Goal: Task Accomplishment & Management: Manage account settings

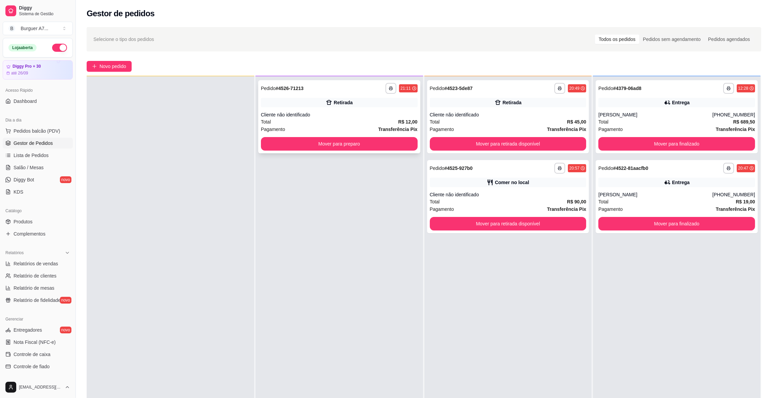
click at [363, 99] on div "Retirada" at bounding box center [339, 102] width 157 height 9
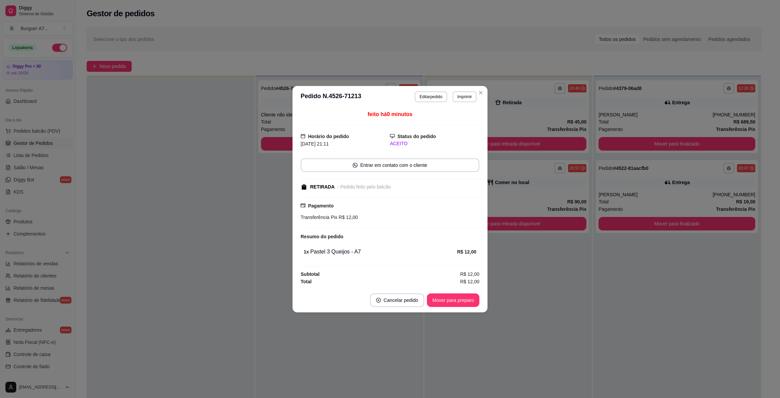
click at [464, 105] on header "**********" at bounding box center [389, 97] width 195 height 22
click at [466, 98] on button "Imprimir" at bounding box center [464, 96] width 23 height 10
click at [453, 130] on button "Impressora" at bounding box center [452, 133] width 49 height 11
click at [462, 101] on button "Imprimir" at bounding box center [464, 96] width 24 height 11
click at [460, 129] on button "Impressora" at bounding box center [452, 133] width 49 height 11
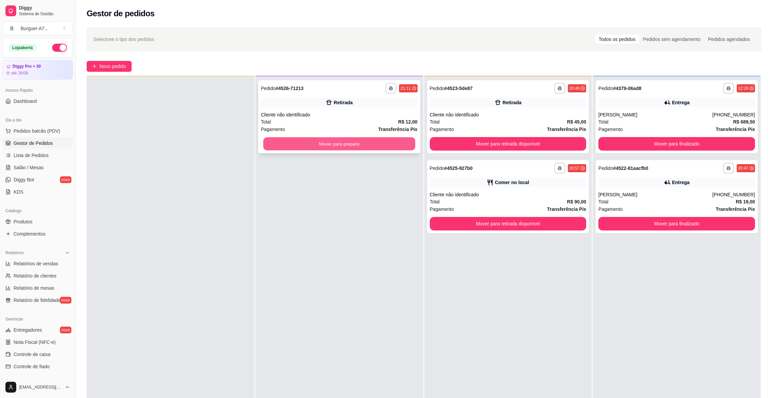
click at [366, 143] on button "Mover para preparo" at bounding box center [339, 143] width 152 height 13
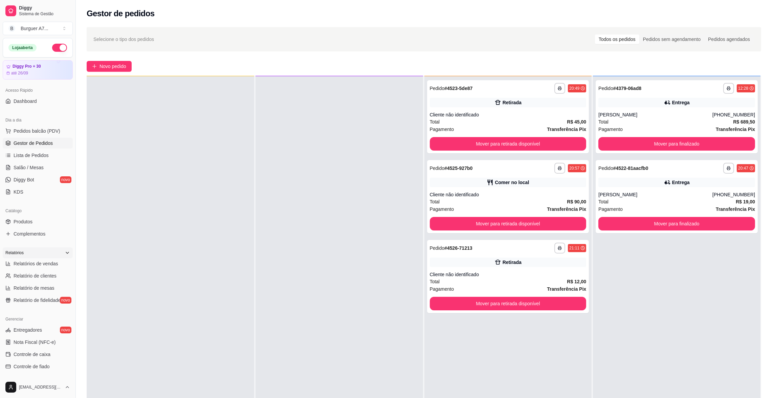
click at [44, 256] on div "Relatórios" at bounding box center [38, 252] width 70 height 11
click at [43, 257] on div "Relatórios" at bounding box center [38, 252] width 70 height 11
click at [43, 258] on link "Relatórios de vendas" at bounding box center [38, 263] width 70 height 11
select select "ALL"
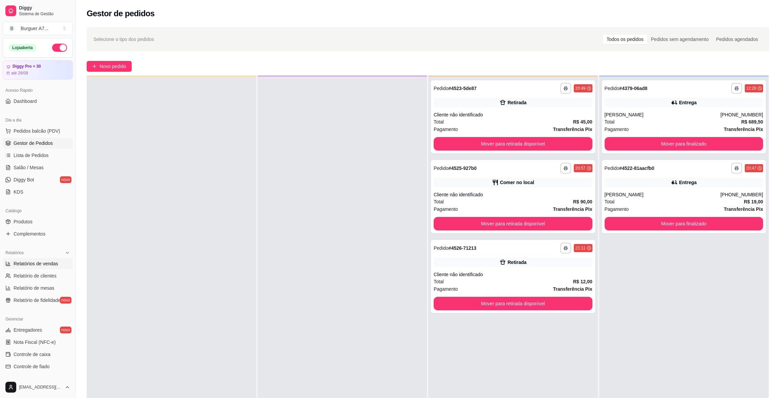
select select "0"
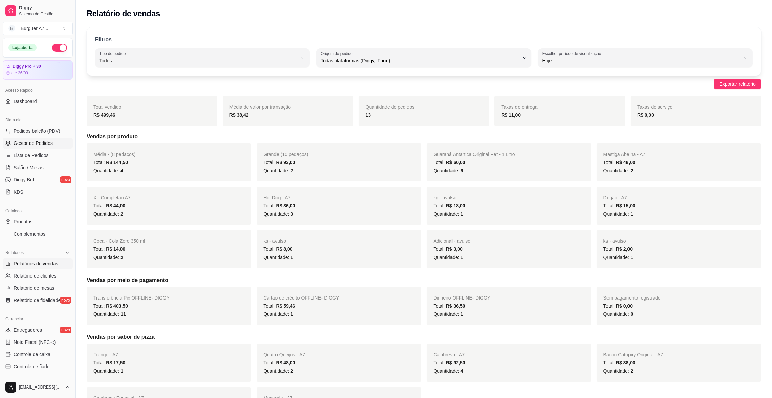
click at [55, 145] on link "Gestor de Pedidos" at bounding box center [38, 143] width 70 height 11
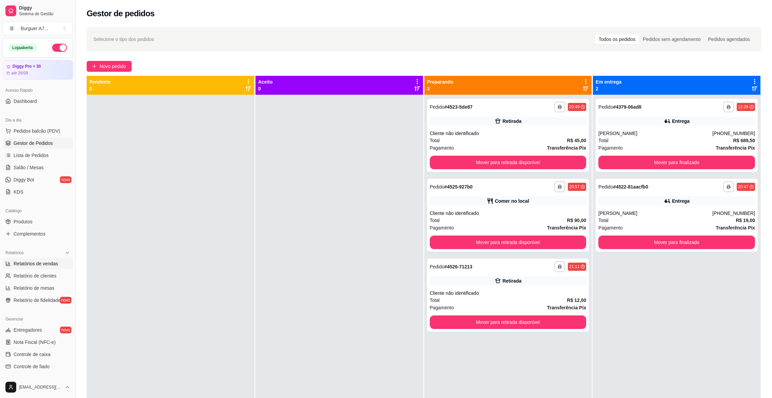
click at [56, 264] on span "Relatórios de vendas" at bounding box center [36, 263] width 45 height 7
select select "ALL"
select select "0"
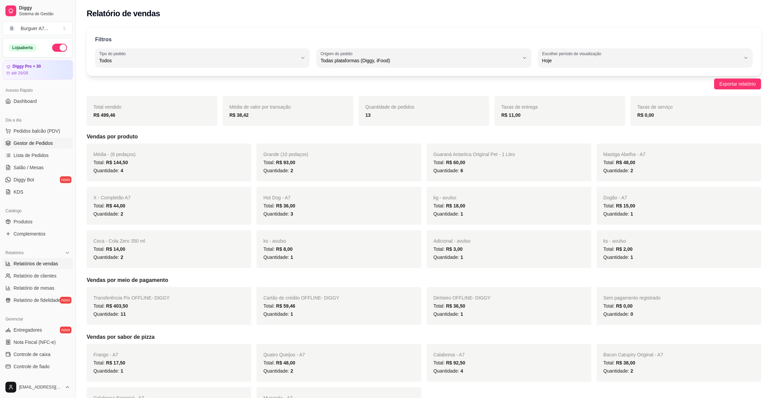
click at [48, 141] on span "Gestor de Pedidos" at bounding box center [33, 143] width 39 height 7
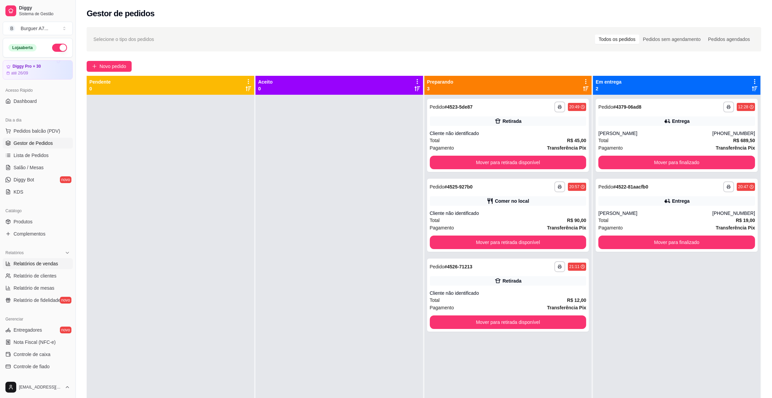
click at [48, 261] on span "Relatórios de vendas" at bounding box center [36, 263] width 45 height 7
select select "ALL"
select select "0"
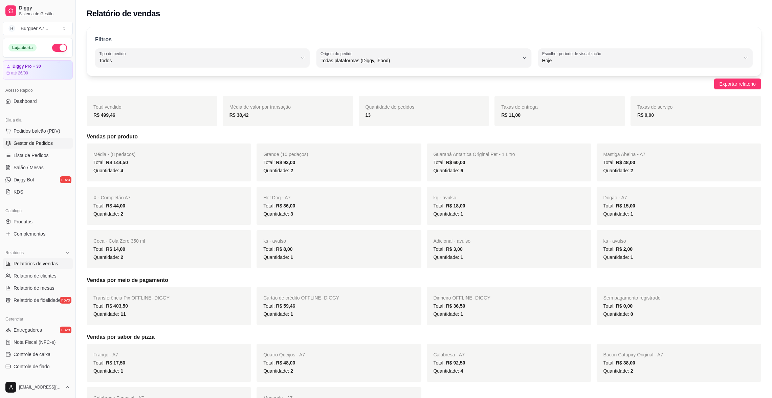
click at [45, 145] on span "Gestor de Pedidos" at bounding box center [33, 143] width 39 height 7
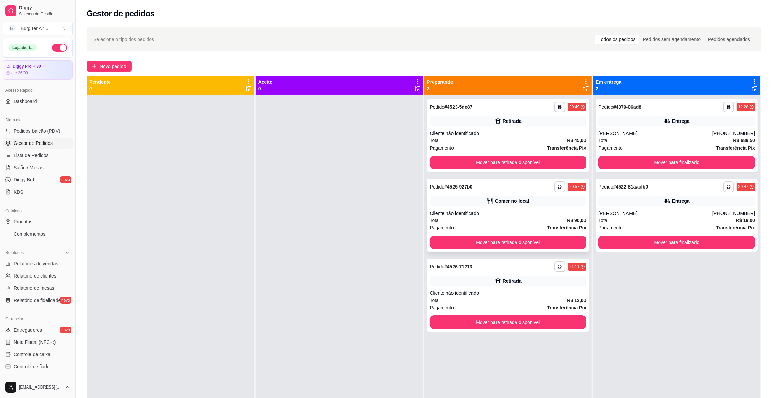
click at [561, 211] on div "Cliente não identificado" at bounding box center [508, 213] width 157 height 7
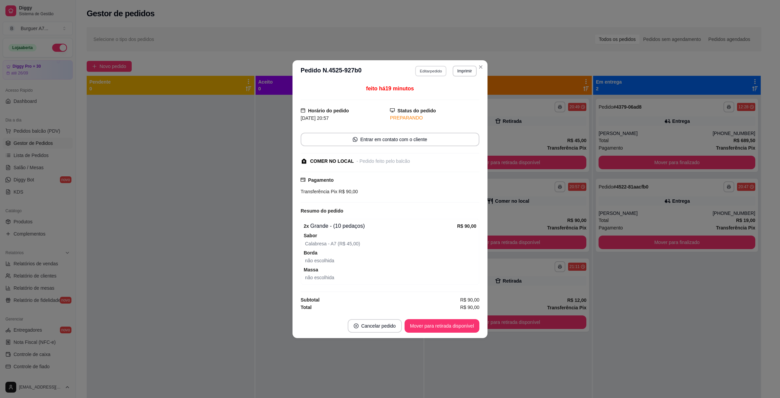
click at [428, 73] on button "Editar pedido" at bounding box center [430, 71] width 31 height 10
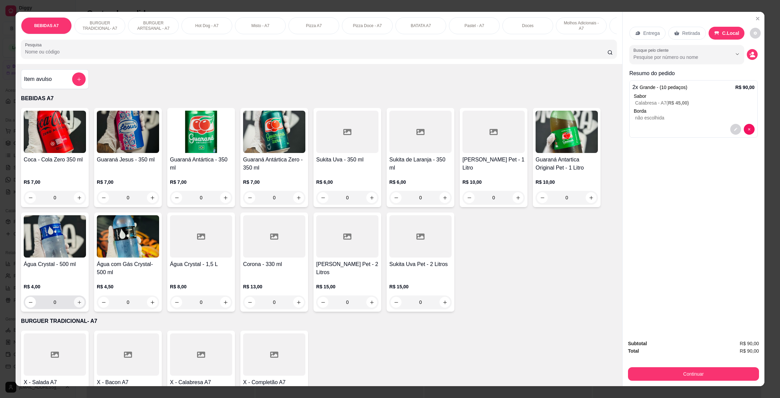
click at [75, 308] on button "increase-product-quantity" at bounding box center [79, 302] width 10 height 10
type input "1"
click at [693, 357] on div "Subtotal R$ 94,00 Total R$ 94,00 Continuar" at bounding box center [693, 360] width 131 height 41
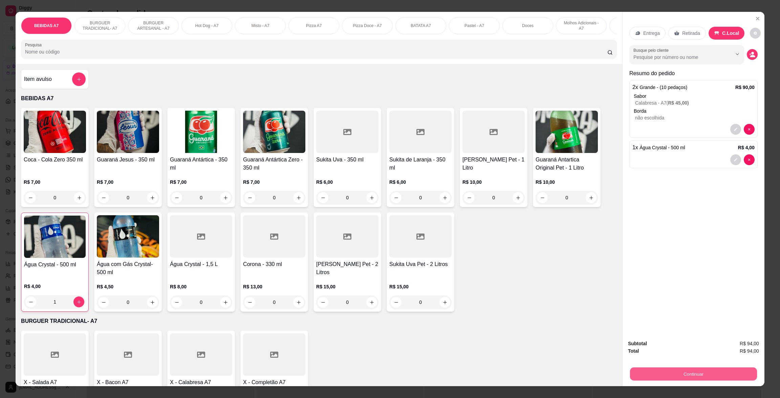
click at [698, 368] on button "Continuar" at bounding box center [693, 373] width 127 height 13
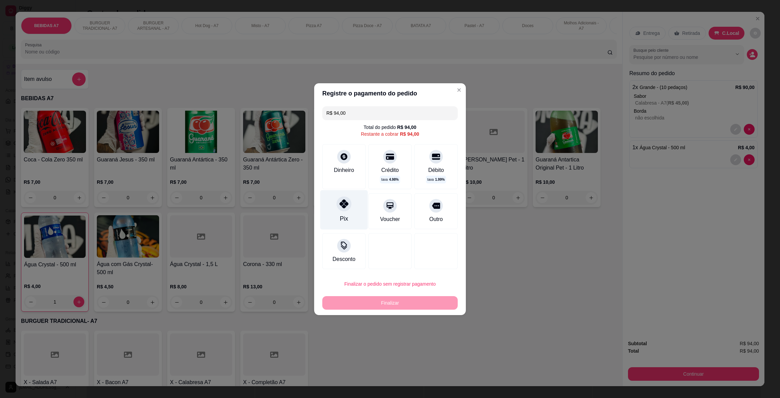
click at [349, 226] on div "Pix" at bounding box center [344, 210] width 48 height 40
type input "R$ 0,00"
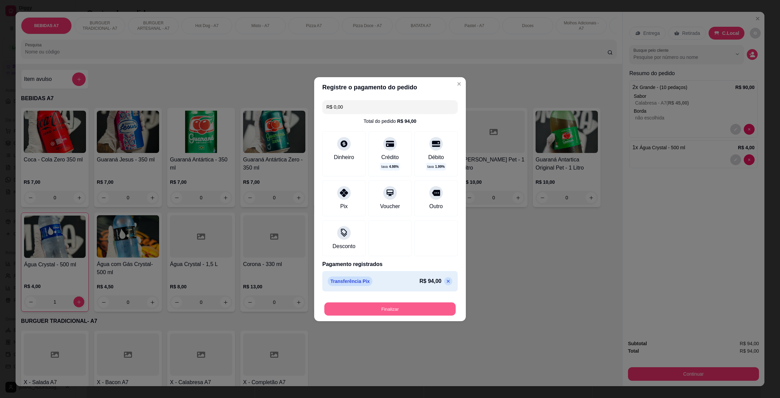
click at [419, 303] on button "Finalizar" at bounding box center [389, 308] width 131 height 13
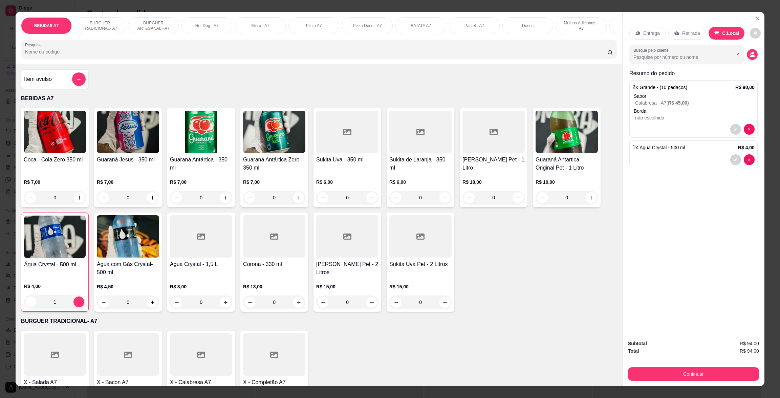
click at [580, 229] on div "Coca - Cola Zero 350 ml R$ 7,00 0 Guaraná Jesus - 350 ml R$ 7,00 0 Guaraná Antá…" at bounding box center [319, 210] width 596 height 204
type input "0"
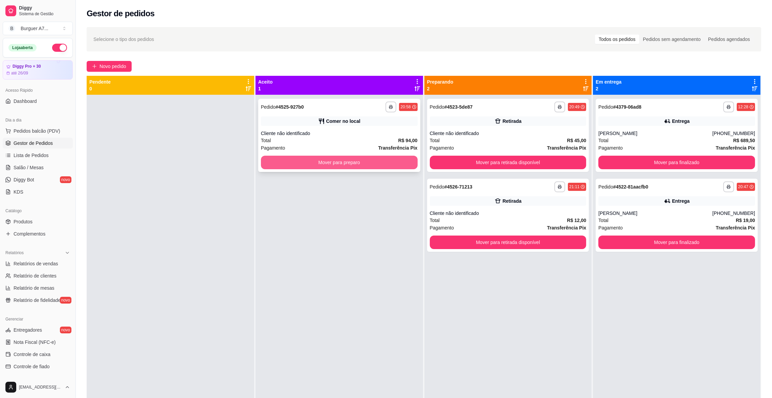
click at [391, 165] on button "Mover para preparo" at bounding box center [339, 163] width 157 height 14
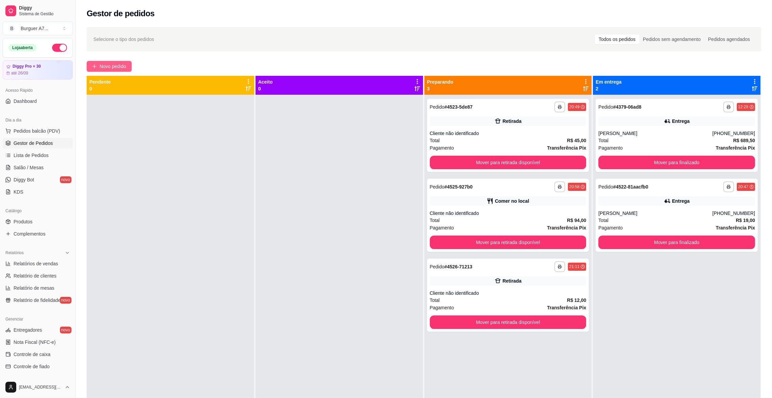
click at [118, 64] on span "Novo pedido" at bounding box center [112, 66] width 27 height 7
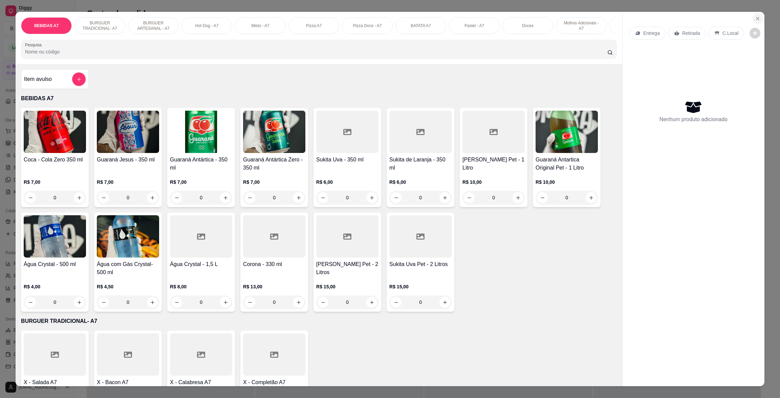
click at [755, 19] on icon "Close" at bounding box center [757, 18] width 5 height 5
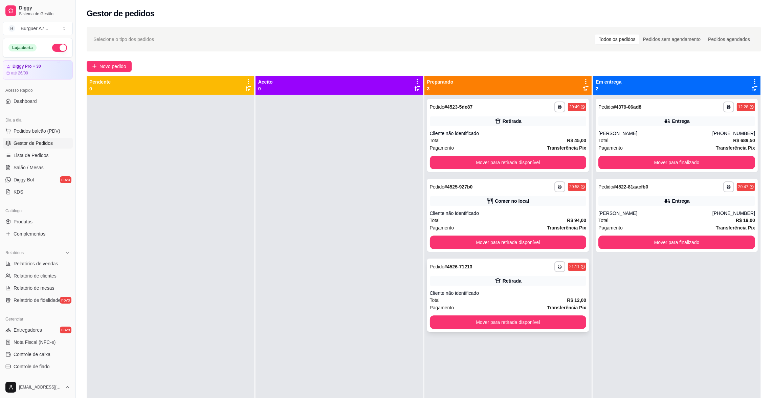
click at [549, 298] on div "Total R$ 12,00" at bounding box center [508, 299] width 157 height 7
click at [543, 286] on div "**********" at bounding box center [508, 295] width 162 height 73
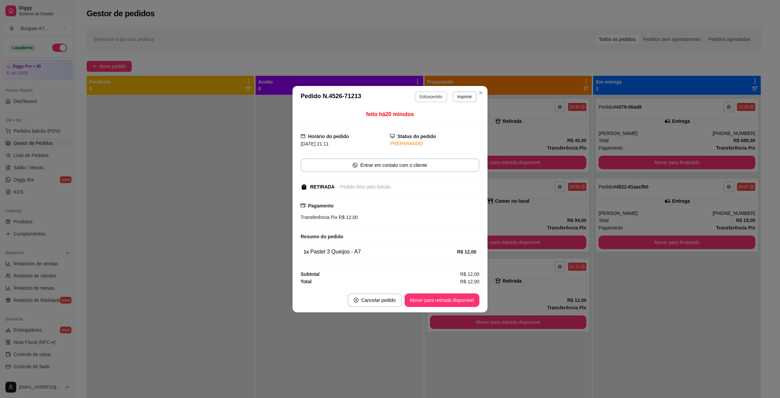
click at [428, 98] on button "Editar pedido" at bounding box center [431, 96] width 32 height 11
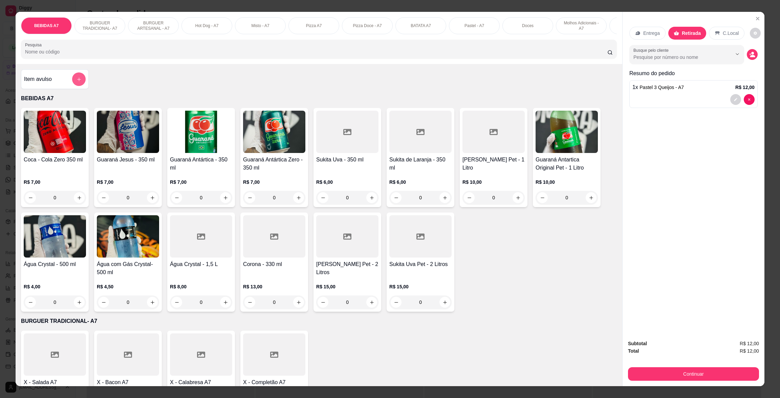
click at [72, 86] on button "add-separate-item" at bounding box center [79, 79] width 14 height 14
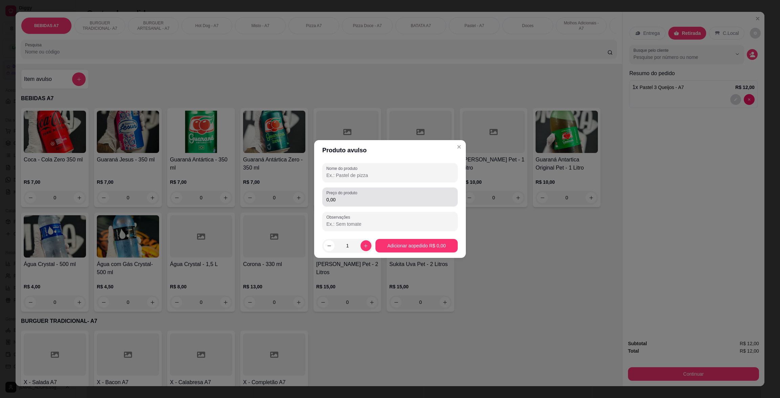
click at [378, 204] on div "Preço do produto 0,00" at bounding box center [389, 196] width 135 height 19
type input "10,00"
click at [394, 177] on input "Nome do produto" at bounding box center [389, 175] width 127 height 7
type input "j;jç;jlç"
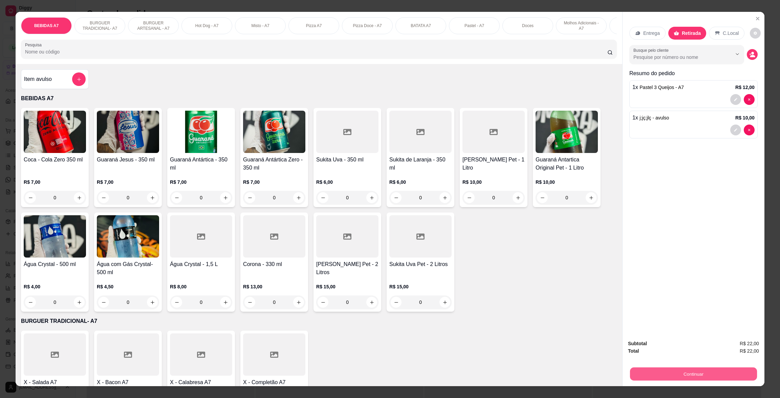
click at [728, 373] on button "Continuar" at bounding box center [693, 373] width 127 height 13
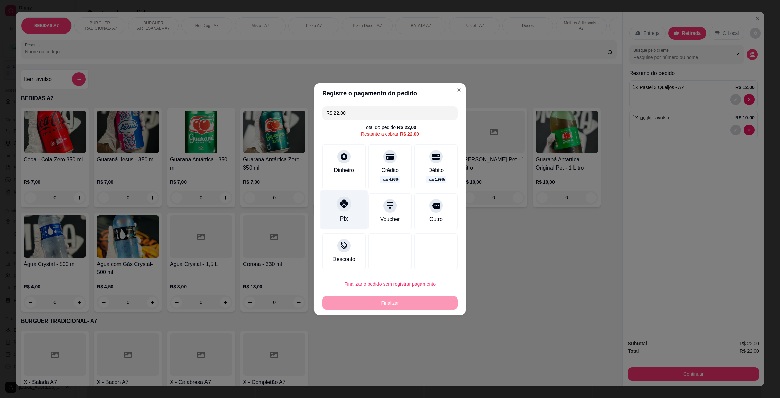
click at [360, 214] on div "Pix" at bounding box center [344, 210] width 48 height 40
type input "R$ 0,00"
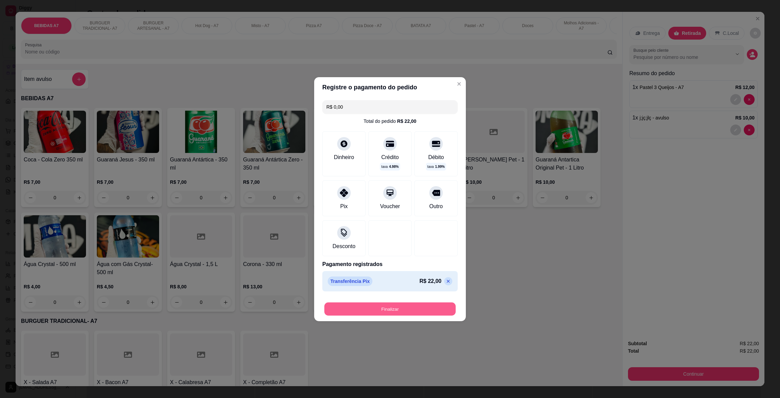
click at [389, 303] on button "Finalizar" at bounding box center [389, 308] width 131 height 13
type input "0"
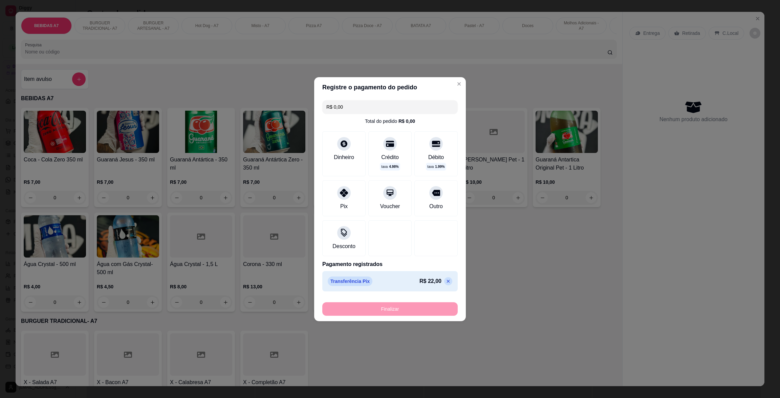
type input "-R$ 22,00"
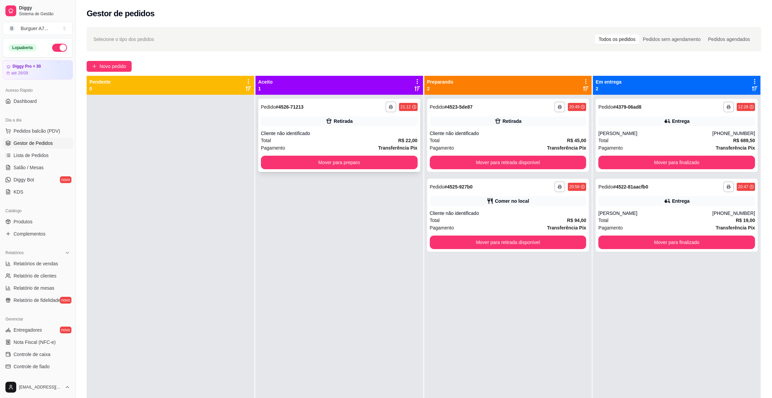
click at [379, 155] on div "**********" at bounding box center [339, 135] width 162 height 73
click at [269, 164] on button "Mover para preparo" at bounding box center [339, 163] width 157 height 14
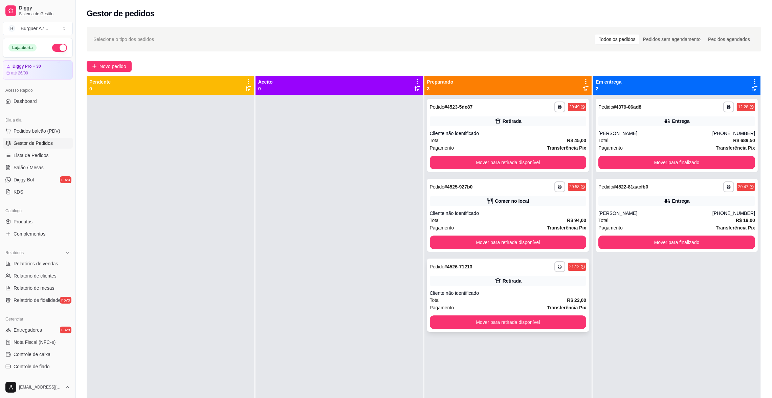
drag, startPoint x: 529, startPoint y: 318, endPoint x: 535, endPoint y: 319, distance: 6.6
click at [535, 319] on div "**********" at bounding box center [508, 295] width 162 height 73
click at [573, 318] on button "Mover para retirada disponível" at bounding box center [508, 322] width 157 height 14
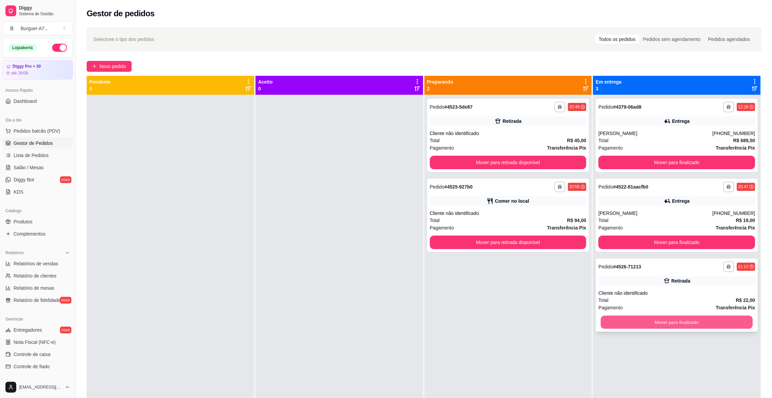
click at [661, 320] on button "Mover para finalizado" at bounding box center [677, 322] width 152 height 13
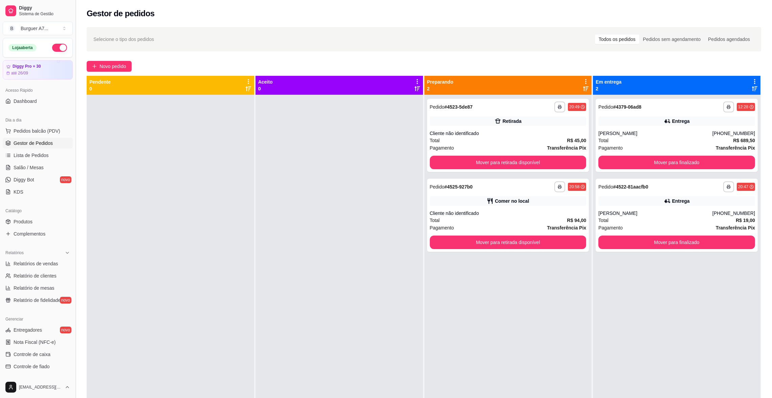
click at [76, 66] on button "Toggle Sidebar" at bounding box center [75, 199] width 5 height 398
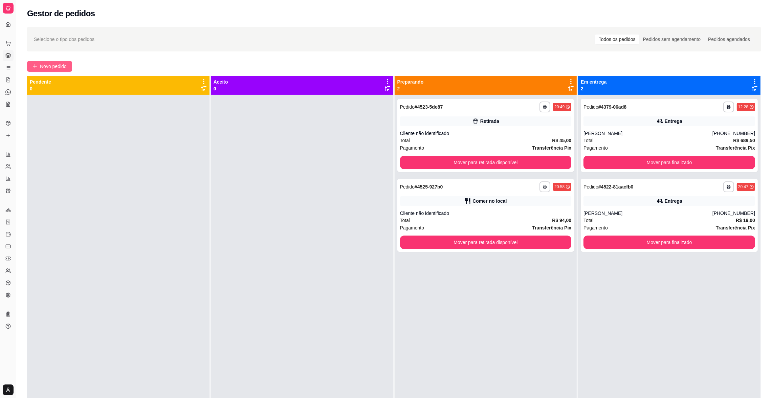
click at [96, 71] on div "Novo pedido" at bounding box center [394, 66] width 734 height 11
drag, startPoint x: 13, startPoint y: 99, endPoint x: 57, endPoint y: 105, distance: 44.4
click at [57, 105] on div "**********" at bounding box center [386, 250] width 772 height 501
click at [43, 58] on div "**********" at bounding box center [394, 252] width 756 height 459
click at [42, 69] on span "Novo pedido" at bounding box center [53, 66] width 27 height 7
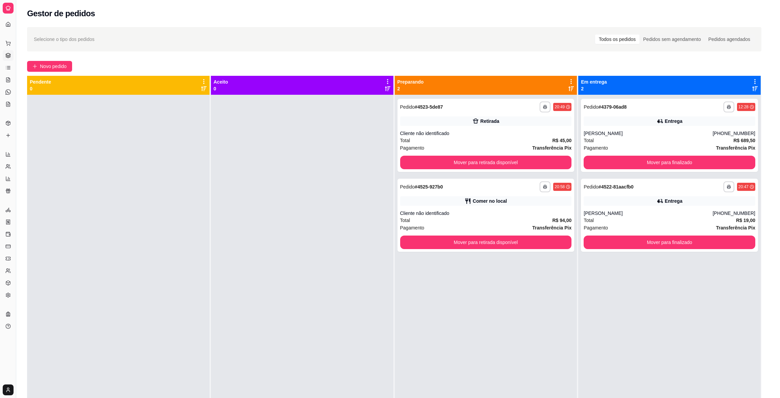
scroll to position [102, 0]
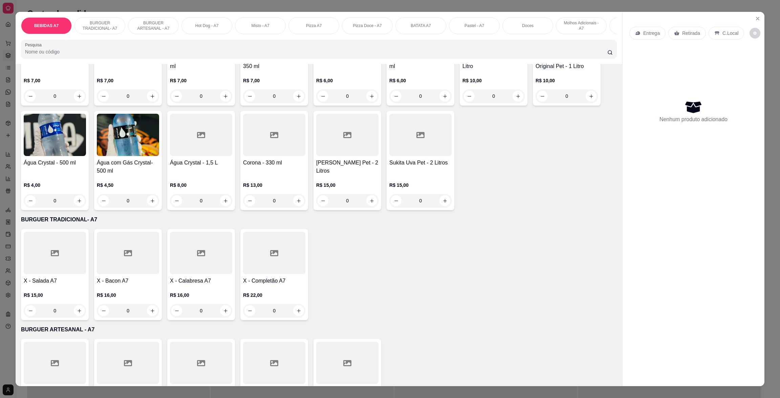
click at [78, 317] on div "0" at bounding box center [55, 311] width 62 height 14
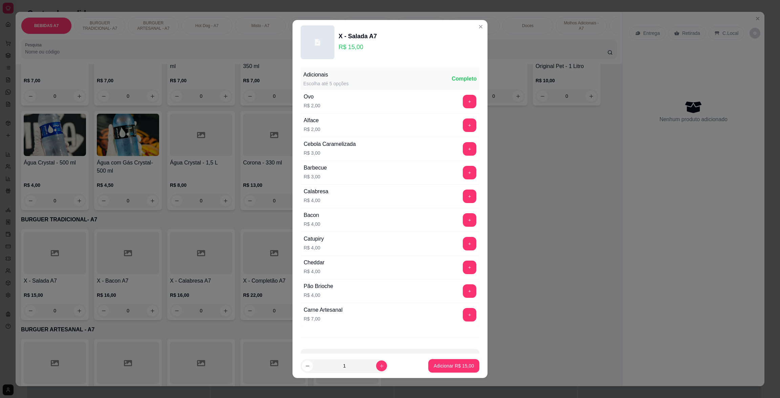
click at [445, 358] on footer "1 Adicionar R$ 15,00" at bounding box center [389, 366] width 195 height 24
click at [447, 363] on button "Adicionar R$ 15,00" at bounding box center [453, 366] width 51 height 14
type input "1"
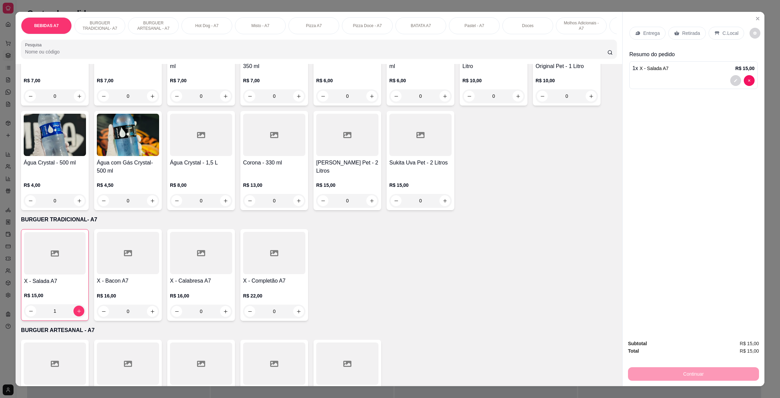
click at [688, 35] on p "Retirada" at bounding box center [691, 33] width 18 height 7
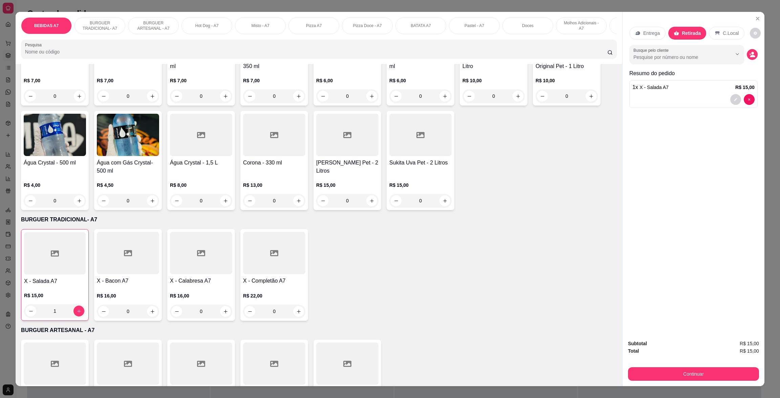
click at [723, 33] on p "C.Local" at bounding box center [731, 33] width 16 height 7
click at [676, 34] on div "Retirada" at bounding box center [687, 33] width 38 height 13
drag, startPoint x: 641, startPoint y: 25, endPoint x: 643, endPoint y: 33, distance: 7.9
click at [642, 27] on div "Entrega Retirada C.Local" at bounding box center [693, 33] width 128 height 24
click at [643, 34] on p "Entrega" at bounding box center [651, 33] width 17 height 7
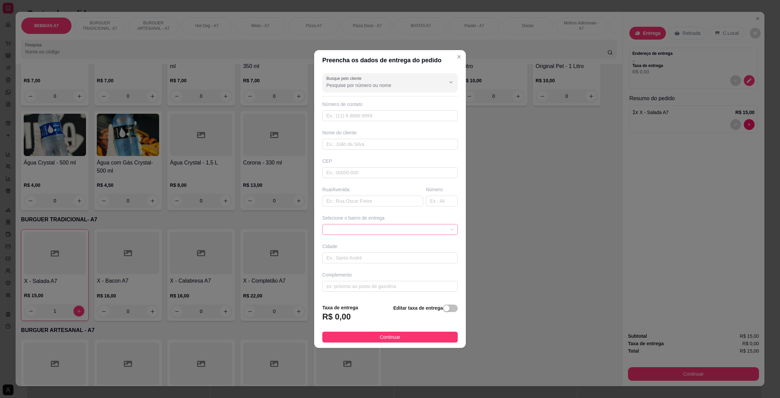
click at [435, 229] on span at bounding box center [389, 229] width 127 height 10
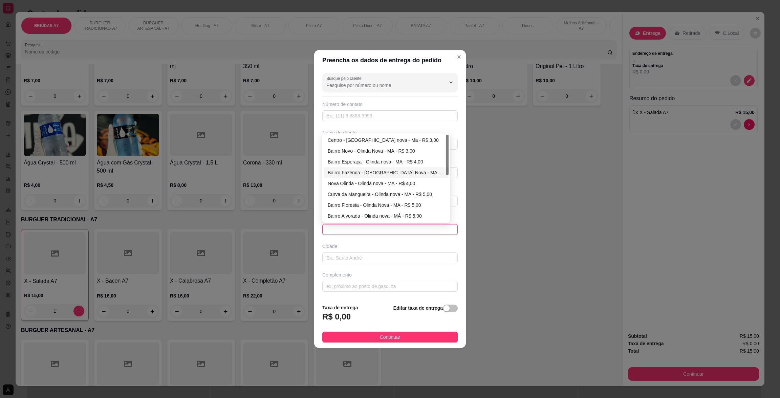
click at [364, 173] on div "Bairro Fazenda - [GEOGRAPHIC_DATA] Nova - MA - R$ 5,00" at bounding box center [386, 172] width 117 height 7
type input "Olinda Nova - MA"
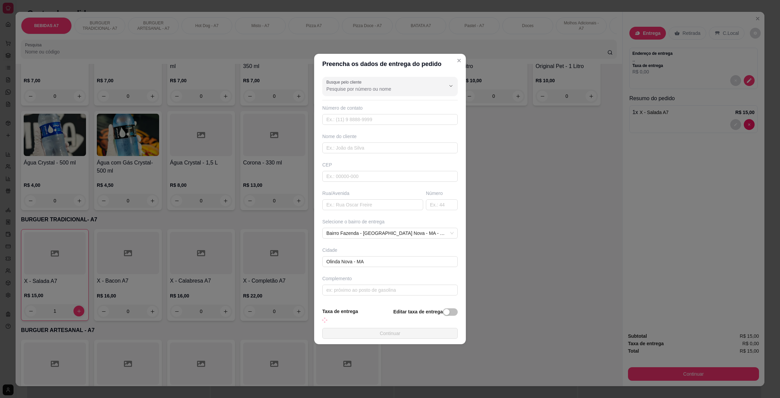
click at [406, 332] on footer "Taxa de entrega Editar taxa de entrega Continuar" at bounding box center [390, 323] width 152 height 42
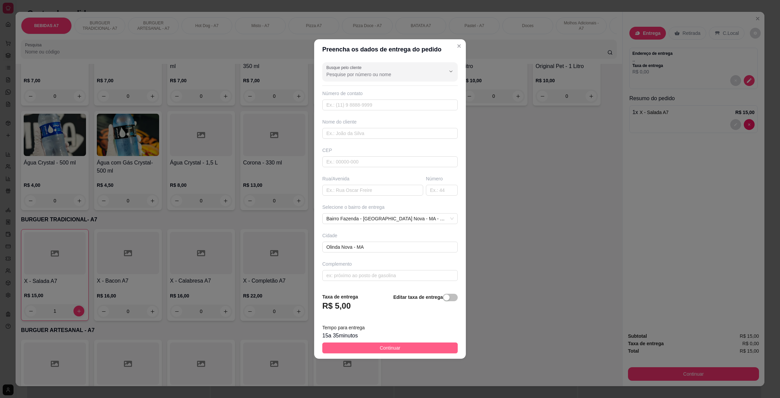
click at [415, 342] on footer "Taxa de entrega R$ 5,00 Editar taxa de entrega Tempo para entrega 15 a 35 minut…" at bounding box center [390, 323] width 152 height 71
click at [419, 345] on button "Continuar" at bounding box center [389, 347] width 135 height 11
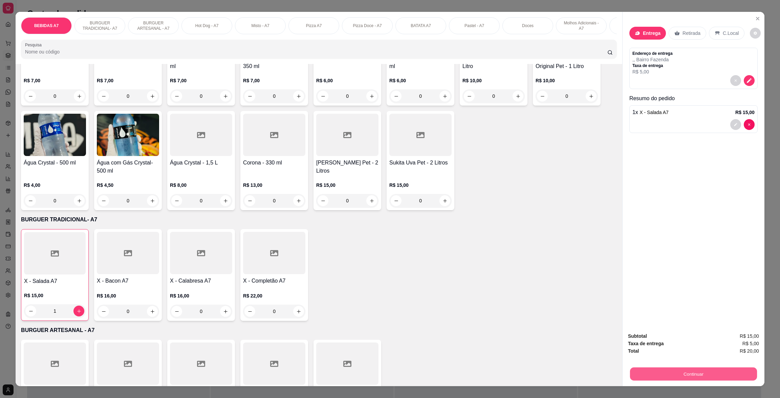
click at [669, 367] on button "Continuar" at bounding box center [693, 373] width 127 height 13
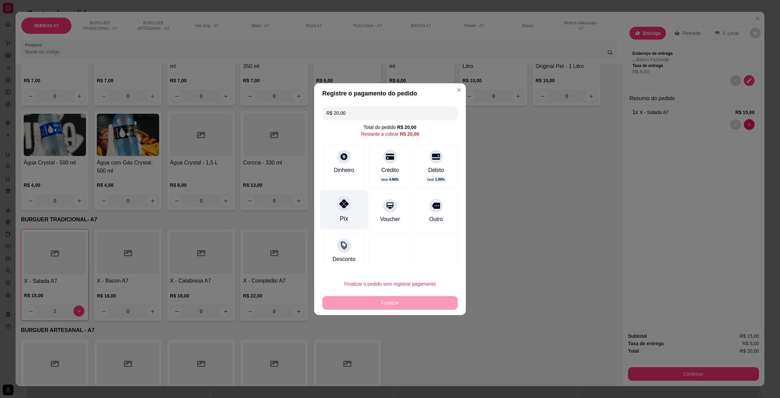
click at [346, 204] on icon at bounding box center [343, 203] width 9 height 9
type input "R$ 0,00"
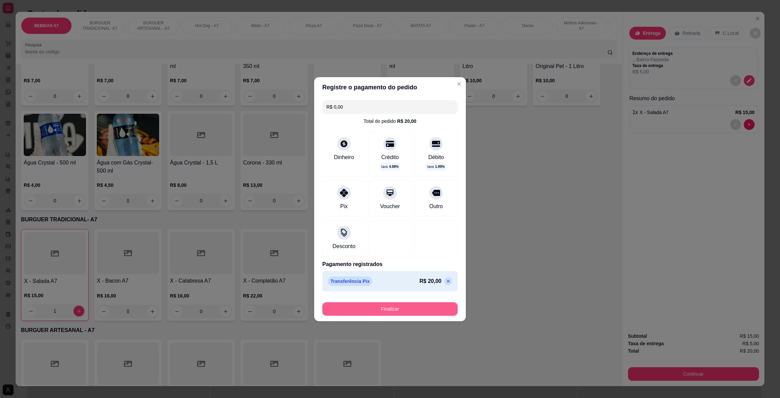
click at [411, 310] on button "Finalizar" at bounding box center [389, 309] width 135 height 14
type input "0"
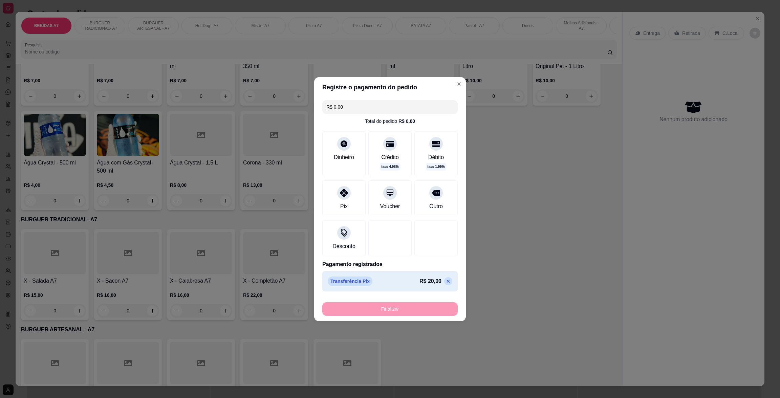
type input "-R$ 20,00"
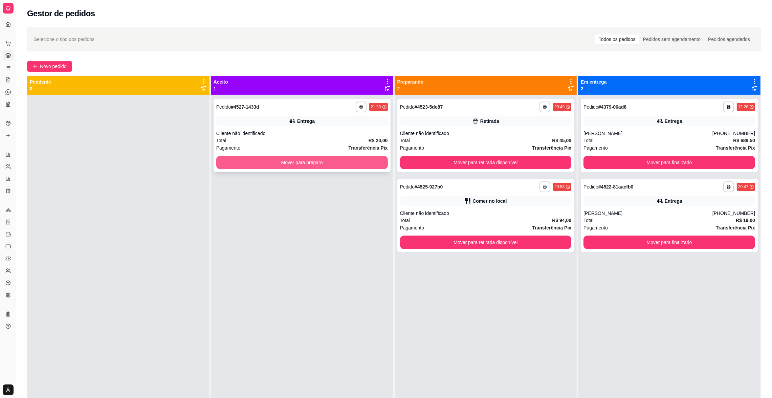
click at [354, 167] on button "Mover para preparo" at bounding box center [302, 163] width 172 height 14
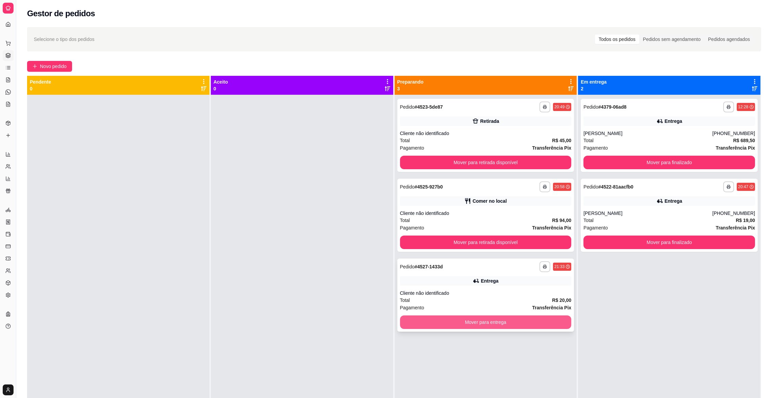
click at [519, 318] on button "Mover para entrega" at bounding box center [486, 322] width 172 height 14
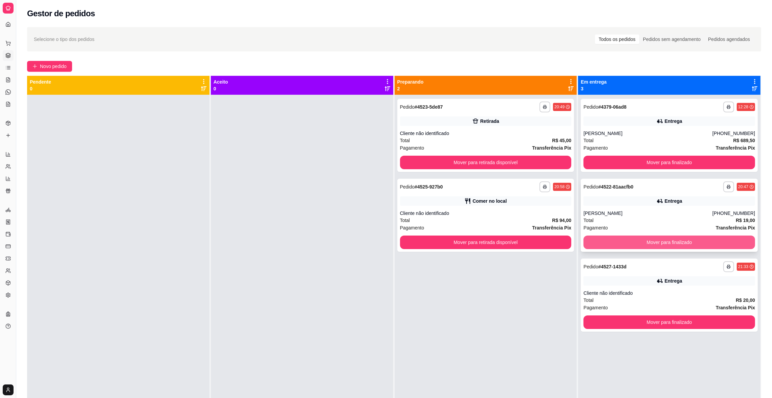
click at [700, 239] on button "Mover para finalizado" at bounding box center [669, 243] width 172 height 14
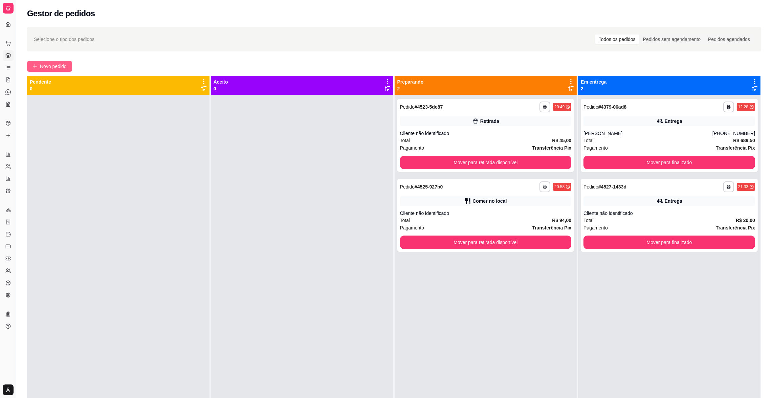
click at [51, 64] on span "Novo pedido" at bounding box center [53, 66] width 27 height 7
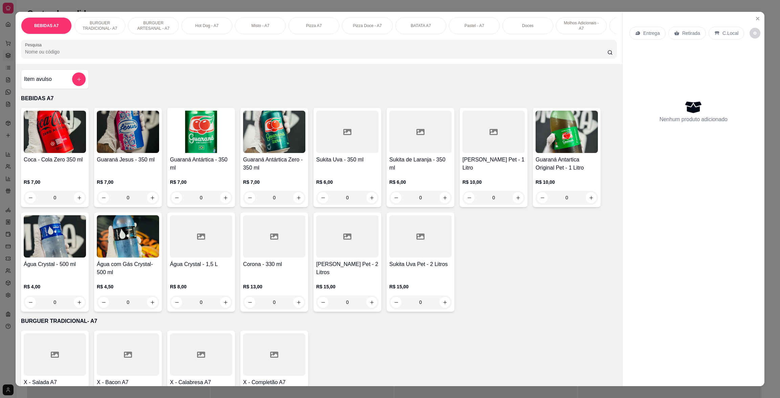
click at [67, 82] on div "Item avulso" at bounding box center [55, 79] width 62 height 14
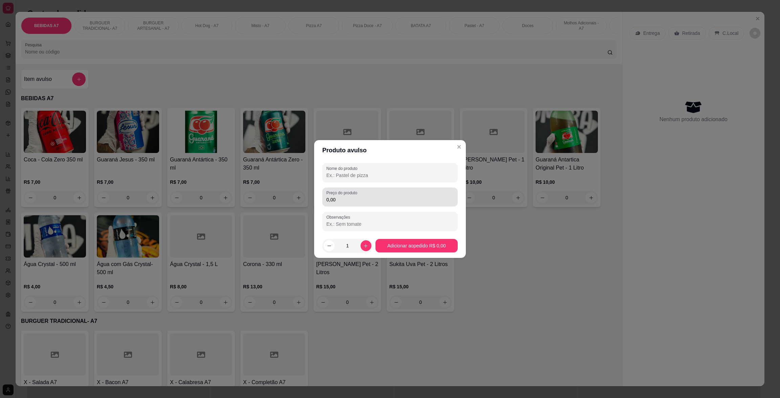
click at [394, 195] on div "0,00" at bounding box center [389, 197] width 127 height 14
type input "25,00"
click at [386, 173] on input "Nome do produto" at bounding box center [389, 175] width 127 height 7
type input "kjfk"
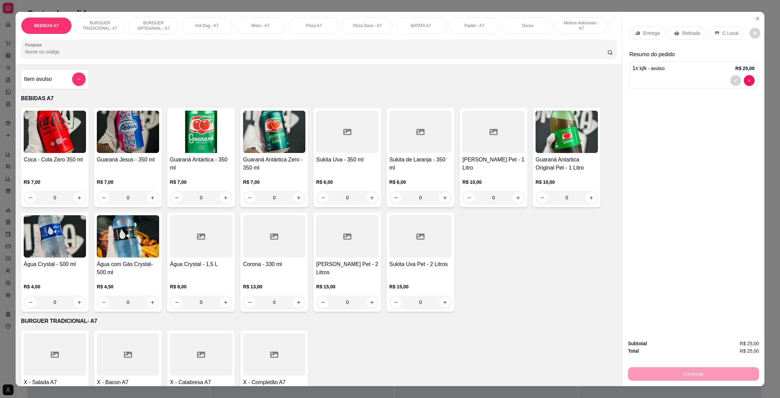
click at [637, 38] on div "Entrega" at bounding box center [647, 33] width 36 height 13
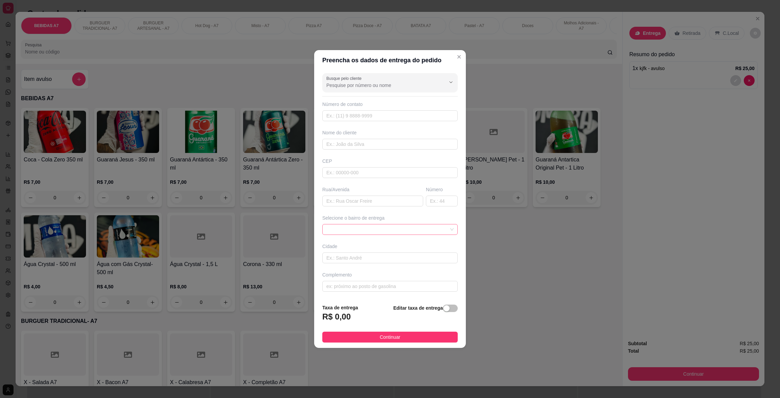
drag, startPoint x: 424, startPoint y: 238, endPoint x: 430, endPoint y: 234, distance: 7.3
click at [427, 236] on div "Busque pelo cliente Número de contato Nome do cliente CEP Rua/[GEOGRAPHIC_DATA]…" at bounding box center [390, 184] width 152 height 228
click at [430, 234] on span at bounding box center [389, 229] width 127 height 10
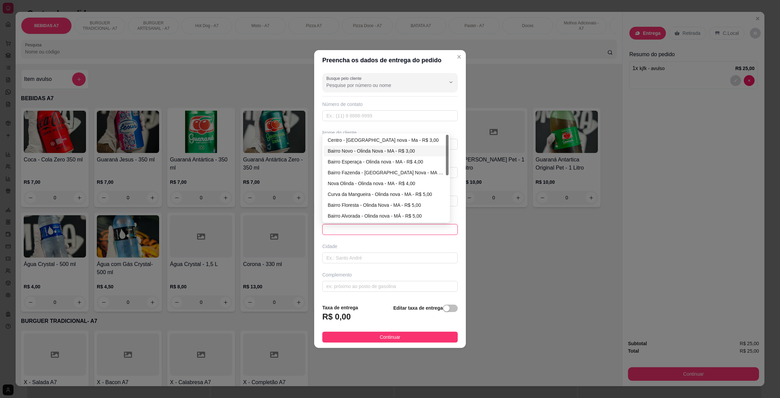
click at [389, 152] on div "Bairro Novo - Olinda Nova - MA - R$ 3,00" at bounding box center [386, 150] width 117 height 7
type input "Olinda Nova - MA"
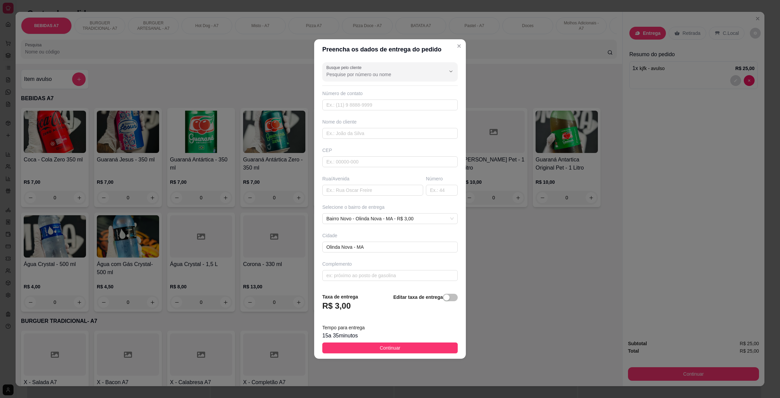
click at [435, 338] on div "15 a 35 minutos" at bounding box center [389, 336] width 135 height 8
click at [437, 343] on button "Continuar" at bounding box center [389, 347] width 135 height 11
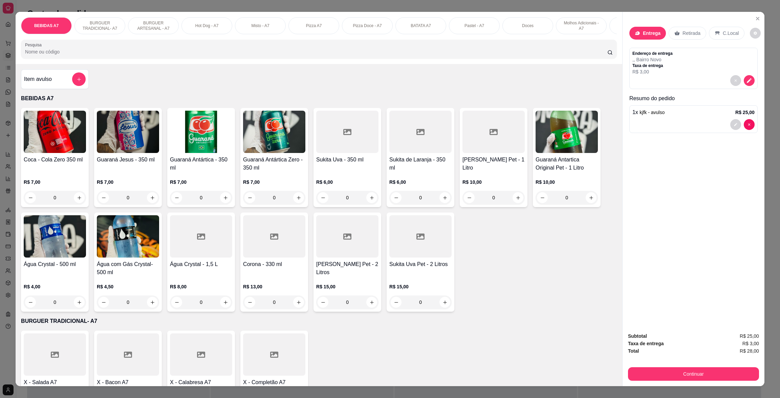
click at [661, 366] on div "Continuar" at bounding box center [693, 373] width 131 height 15
click at [668, 368] on button "Continuar" at bounding box center [693, 374] width 131 height 14
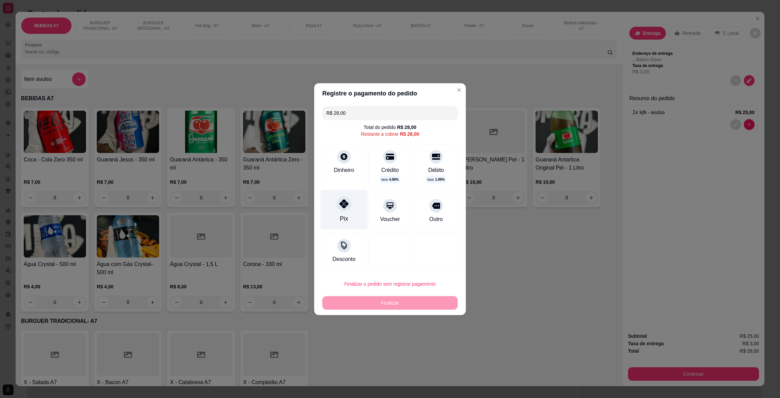
click at [354, 216] on div "Pix" at bounding box center [344, 210] width 48 height 40
type input "R$ 0,00"
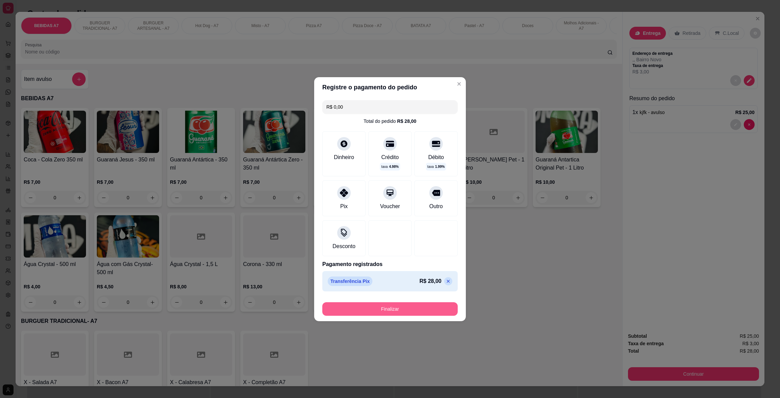
click at [398, 314] on button "Finalizar" at bounding box center [389, 309] width 135 height 14
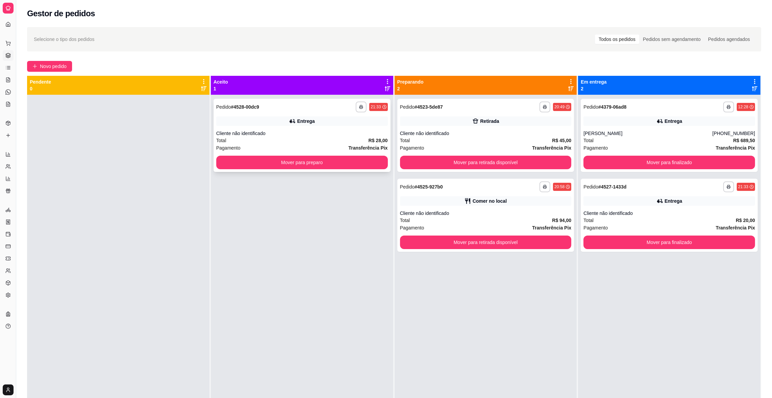
click at [319, 154] on div "**********" at bounding box center [302, 135] width 177 height 73
click at [264, 161] on button "Mover para preparo" at bounding box center [302, 162] width 167 height 13
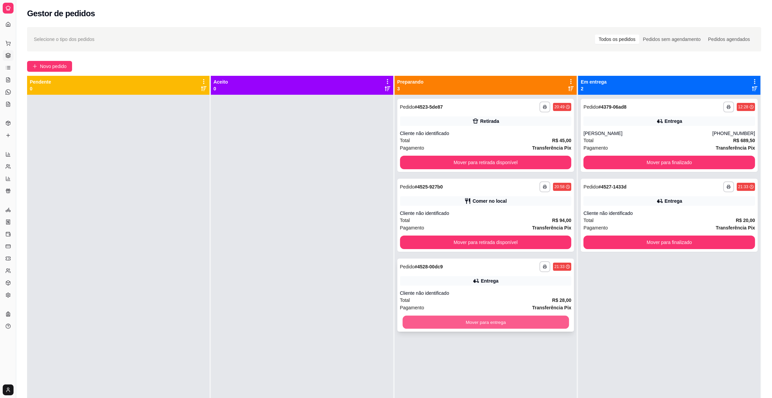
click at [534, 318] on button "Mover para entrega" at bounding box center [485, 322] width 167 height 13
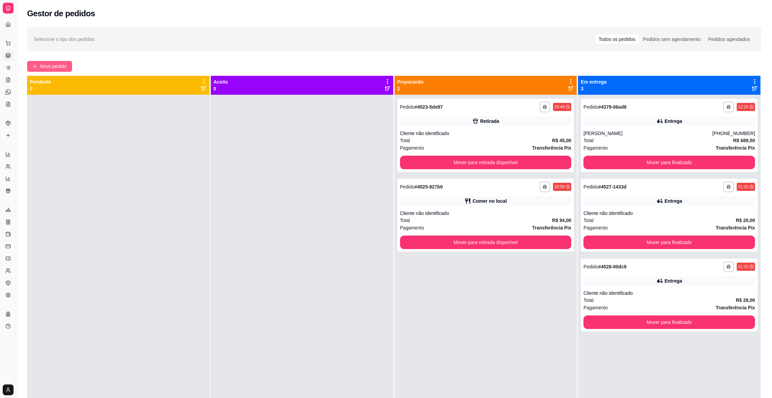
click at [38, 66] on button "Novo pedido" at bounding box center [49, 66] width 45 height 11
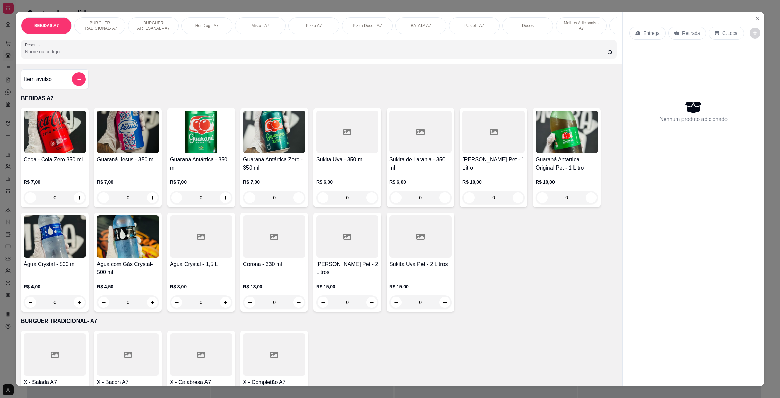
click at [62, 80] on div "Item avulso" at bounding box center [55, 79] width 68 height 20
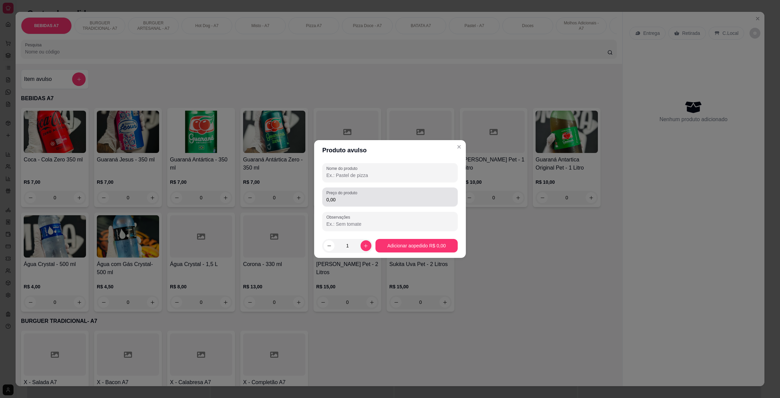
click at [375, 193] on div "0,00" at bounding box center [389, 197] width 127 height 14
type input "5,00"
click at [358, 181] on div "Nome do produto" at bounding box center [389, 172] width 135 height 19
type input "dhjdj"
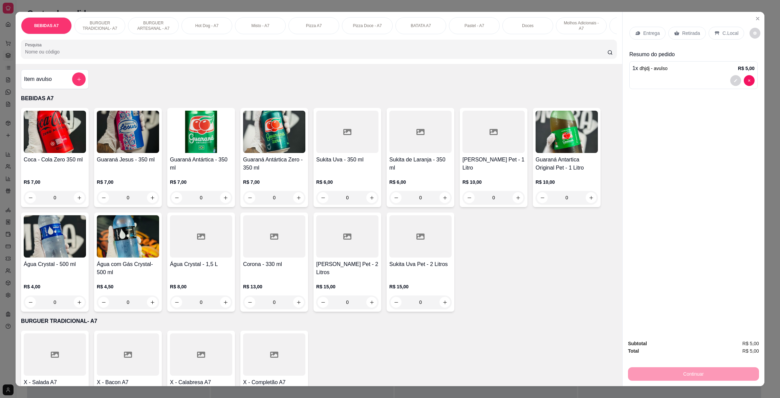
click at [650, 31] on p "Entrega" at bounding box center [651, 33] width 17 height 7
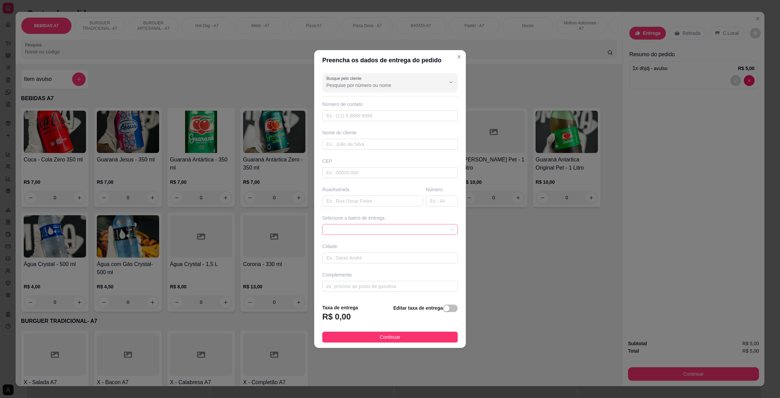
click at [417, 232] on span at bounding box center [389, 229] width 127 height 10
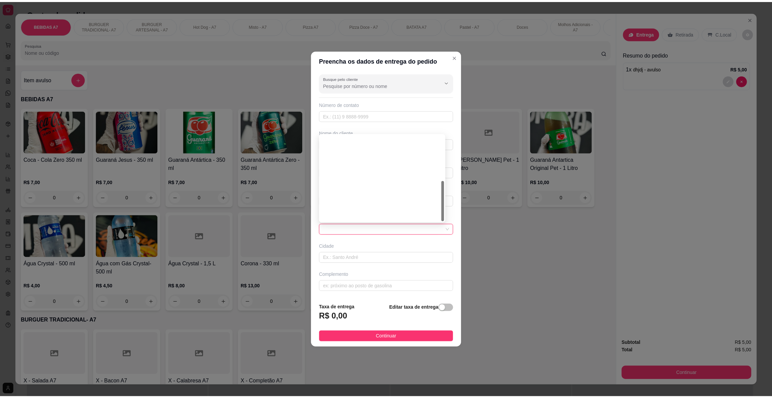
scroll to position [97, 0]
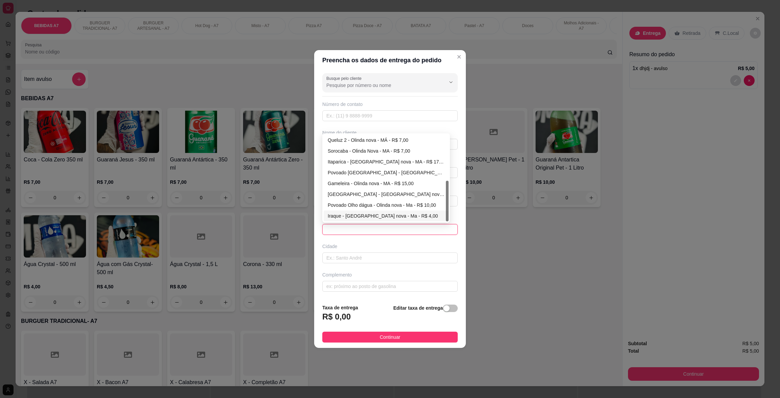
click at [374, 218] on div "Iraque - [GEOGRAPHIC_DATA] nova - Ma - R$ 4,00" at bounding box center [386, 215] width 117 height 7
type input "Olinda nova - Ma"
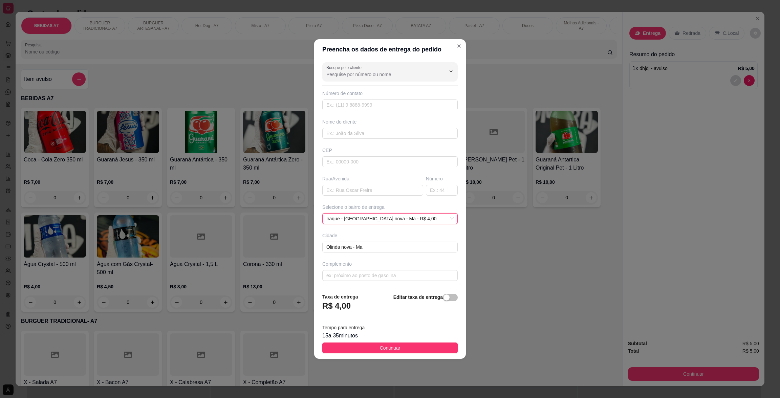
click at [428, 348] on button "Continuar" at bounding box center [389, 347] width 135 height 11
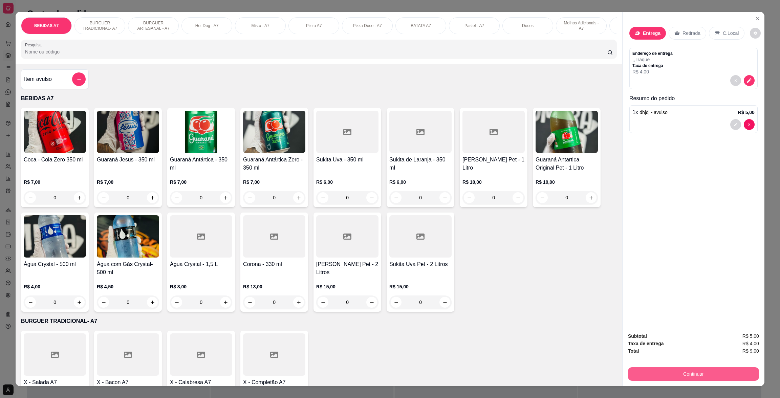
click at [677, 372] on button "Continuar" at bounding box center [693, 374] width 131 height 14
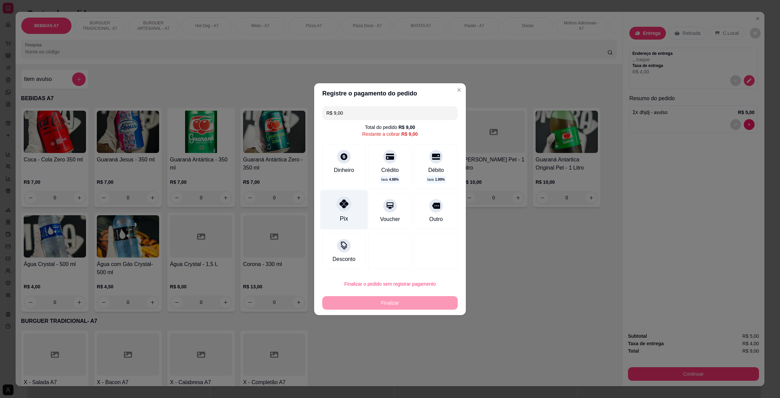
click at [344, 212] on div "Pix" at bounding box center [344, 210] width 48 height 40
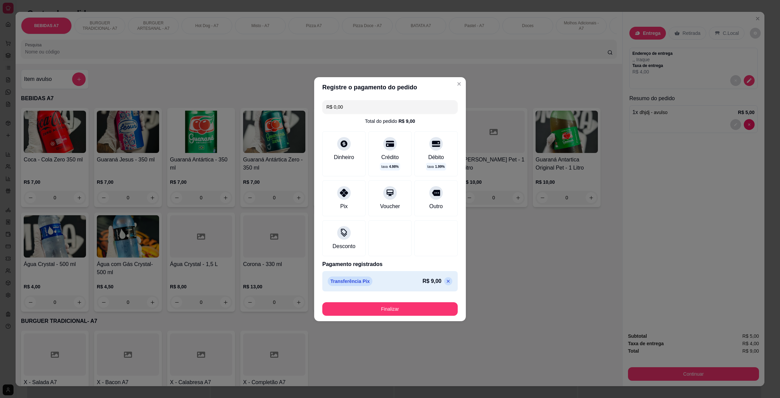
click at [436, 307] on button "Finalizar" at bounding box center [389, 309] width 135 height 14
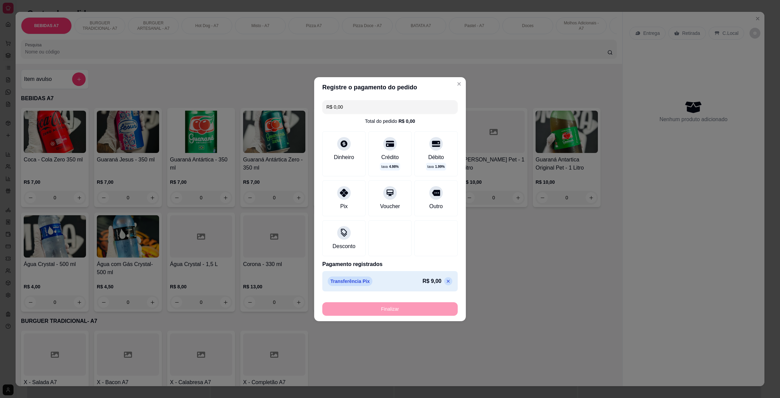
type input "-R$ 9,00"
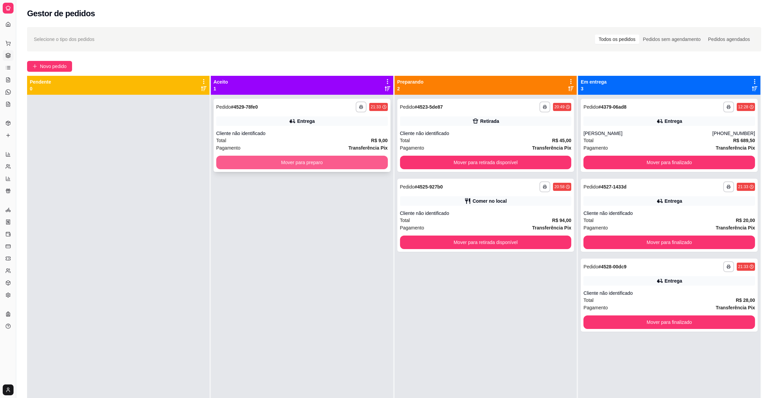
click at [265, 156] on button "Mover para preparo" at bounding box center [302, 163] width 172 height 14
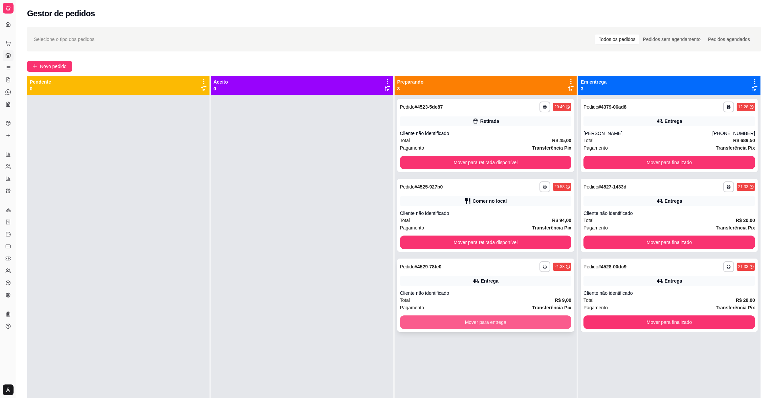
click at [537, 328] on button "Mover para entrega" at bounding box center [486, 322] width 172 height 14
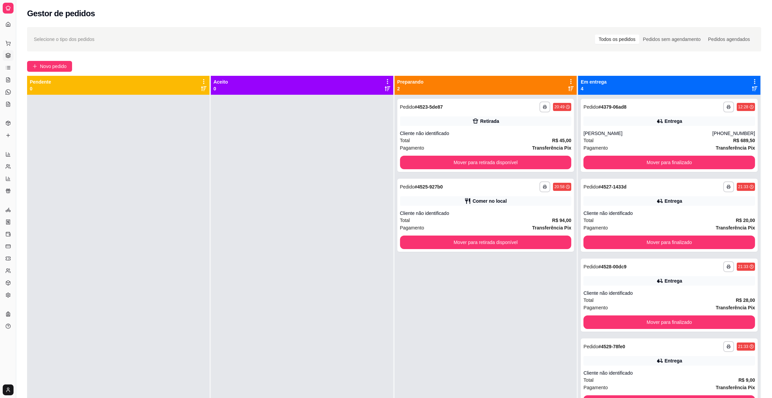
drag, startPoint x: 18, startPoint y: 119, endPoint x: 21, endPoint y: 121, distance: 4.2
click at [23, 123] on div "**********" at bounding box center [386, 250] width 772 height 501
drag, startPoint x: 21, startPoint y: 121, endPoint x: 15, endPoint y: 117, distance: 7.6
click at [17, 118] on div "**********" at bounding box center [386, 250] width 772 height 501
drag, startPoint x: 12, startPoint y: 356, endPoint x: 16, endPoint y: 356, distance: 4.5
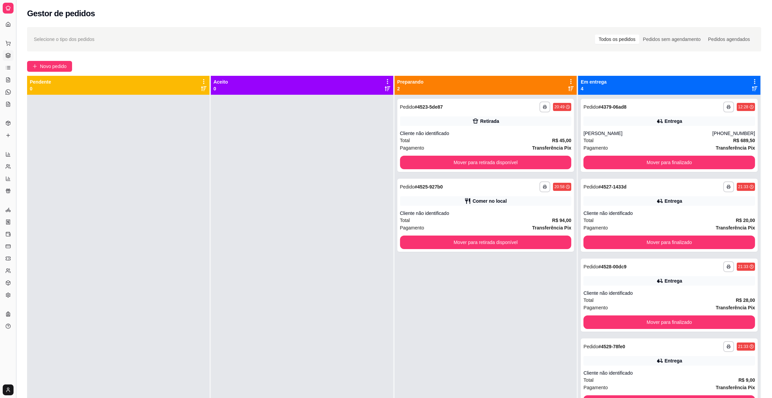
click at [16, 356] on div "Diggy Sistema de Gestão B Burguer A7 ... Loja aberta Diggy Pro + 30 até 26/09 A…" at bounding box center [8, 199] width 16 height 398
